Goal: Book appointment/travel/reservation

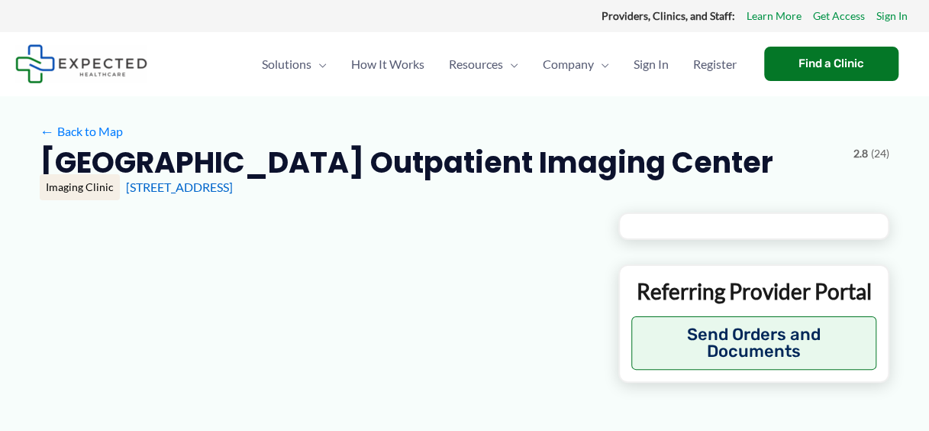
type input "**********"
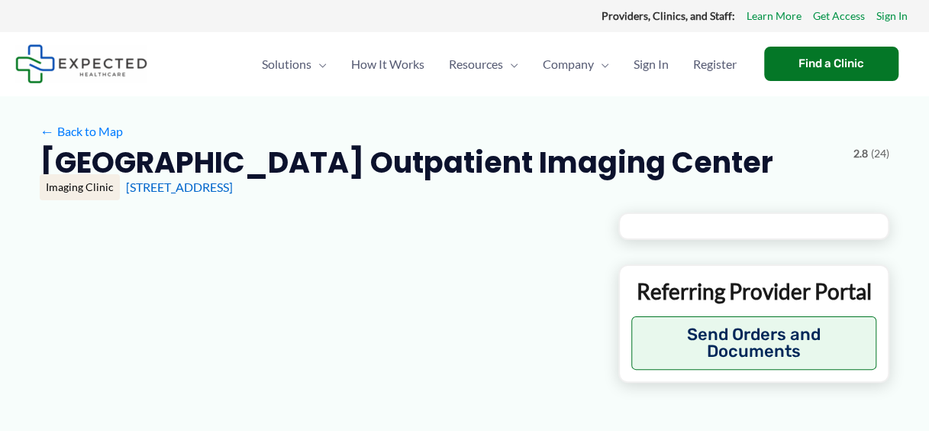
type input "**********"
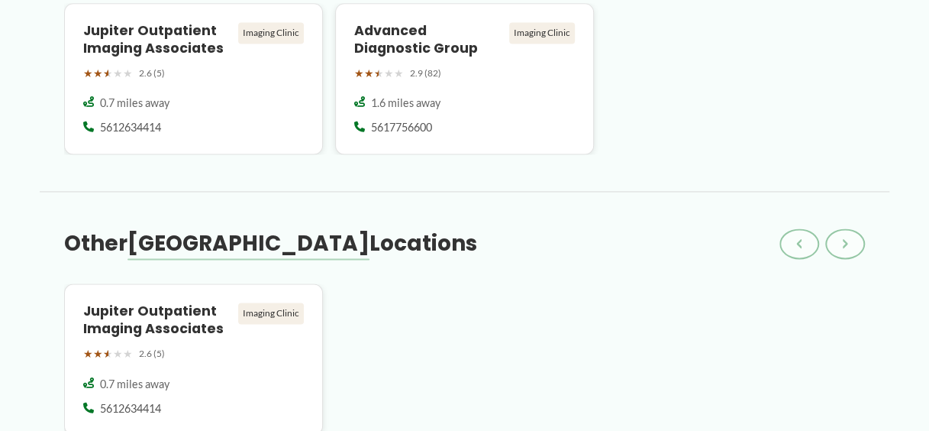
scroll to position [1000, 0]
